Goal: Check status

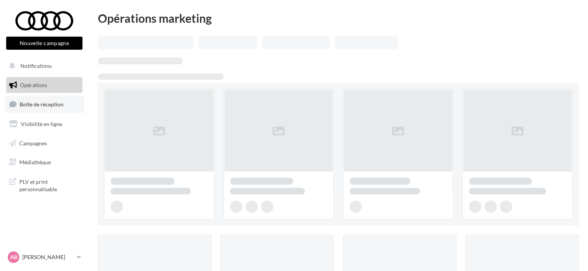
click at [45, 107] on span "Boîte de réception" at bounding box center [42, 104] width 44 height 7
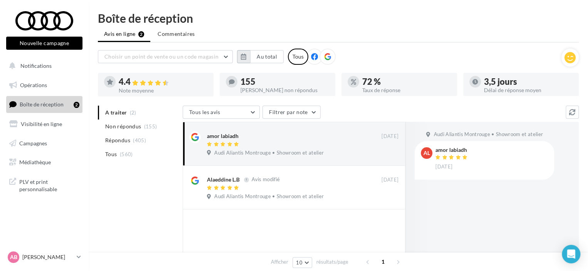
click at [248, 59] on button "button" at bounding box center [243, 56] width 13 height 13
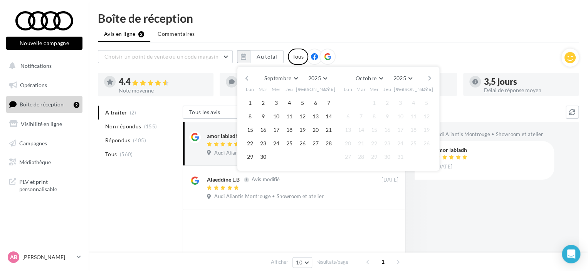
click at [249, 79] on button "button" at bounding box center [246, 78] width 7 height 11
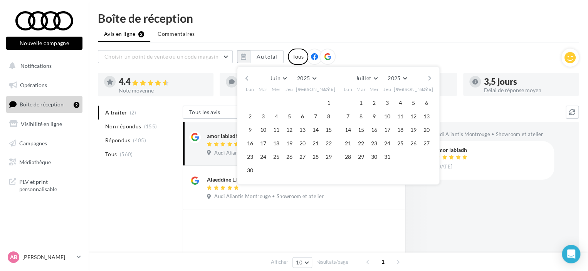
click at [249, 79] on button "button" at bounding box center [246, 78] width 7 height 11
click at [265, 102] on button "1" at bounding box center [263, 103] width 12 height 12
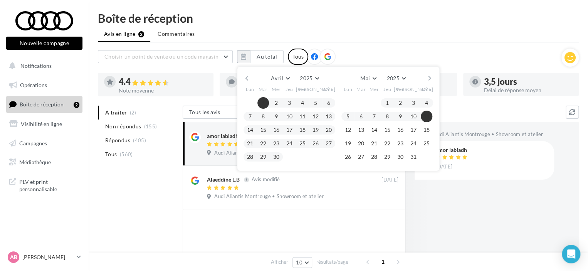
click at [428, 75] on button "button" at bounding box center [429, 78] width 7 height 11
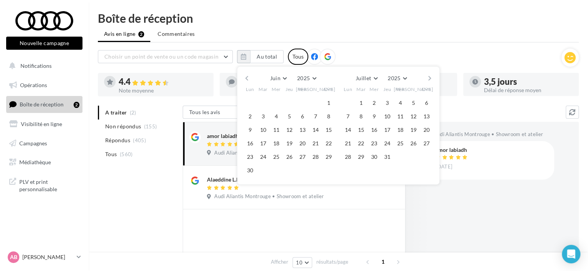
click at [428, 75] on button "button" at bounding box center [429, 78] width 7 height 11
click at [426, 76] on div "Juillet [PERSON_NAME] Mars Avril Mai Juin Juillet Août Septembre Octobre Novemb…" at bounding box center [338, 78] width 176 height 11
click at [427, 77] on button "button" at bounding box center [429, 78] width 7 height 11
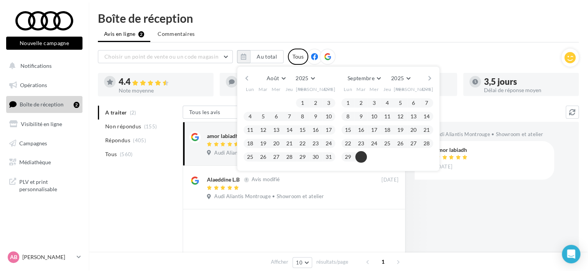
click at [360, 155] on button "30" at bounding box center [361, 157] width 12 height 12
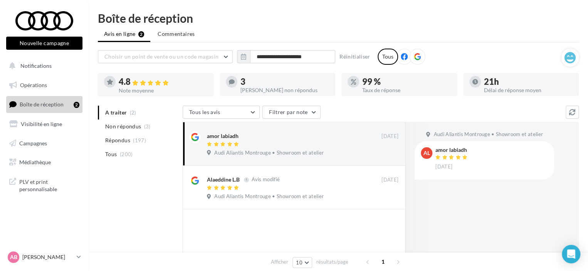
drag, startPoint x: 151, startPoint y: 84, endPoint x: 139, endPoint y: 86, distance: 11.3
click at [139, 86] on div "4.8 Note moyenne" at bounding box center [163, 85] width 89 height 16
